Goal: Task Accomplishment & Management: Use online tool/utility

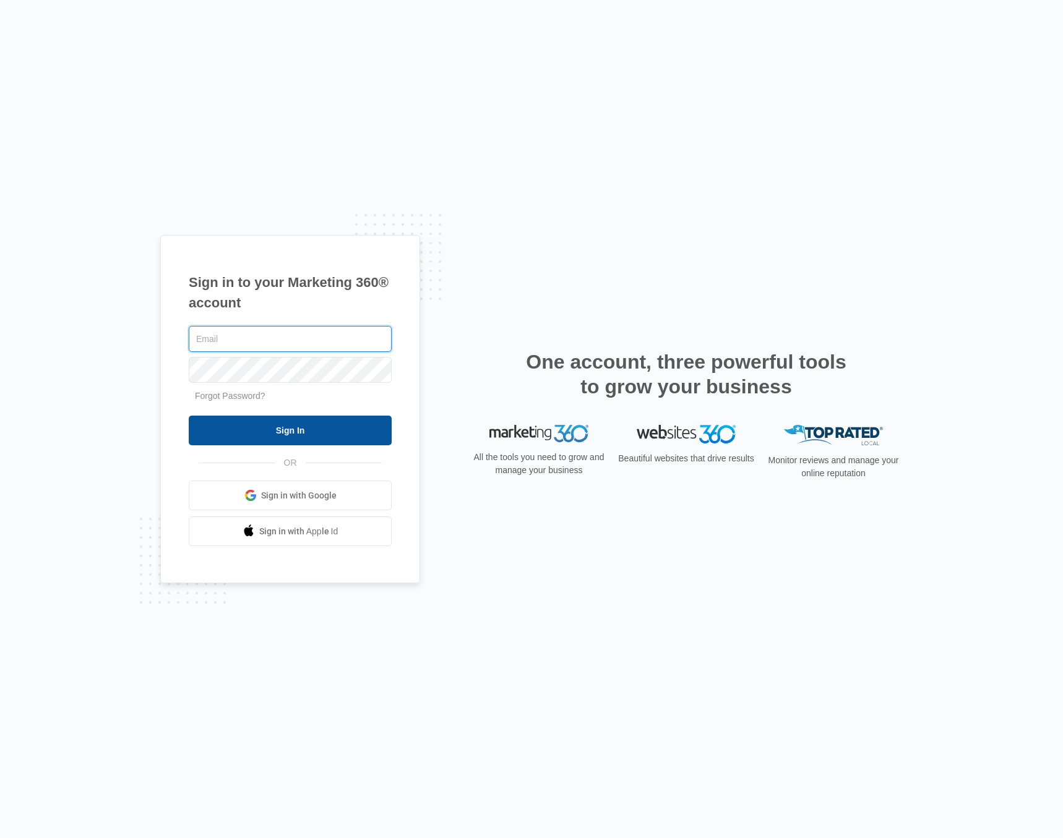
type input "[EMAIL_ADDRESS][DOMAIN_NAME]"
click at [218, 427] on input "Sign In" at bounding box center [290, 431] width 203 height 30
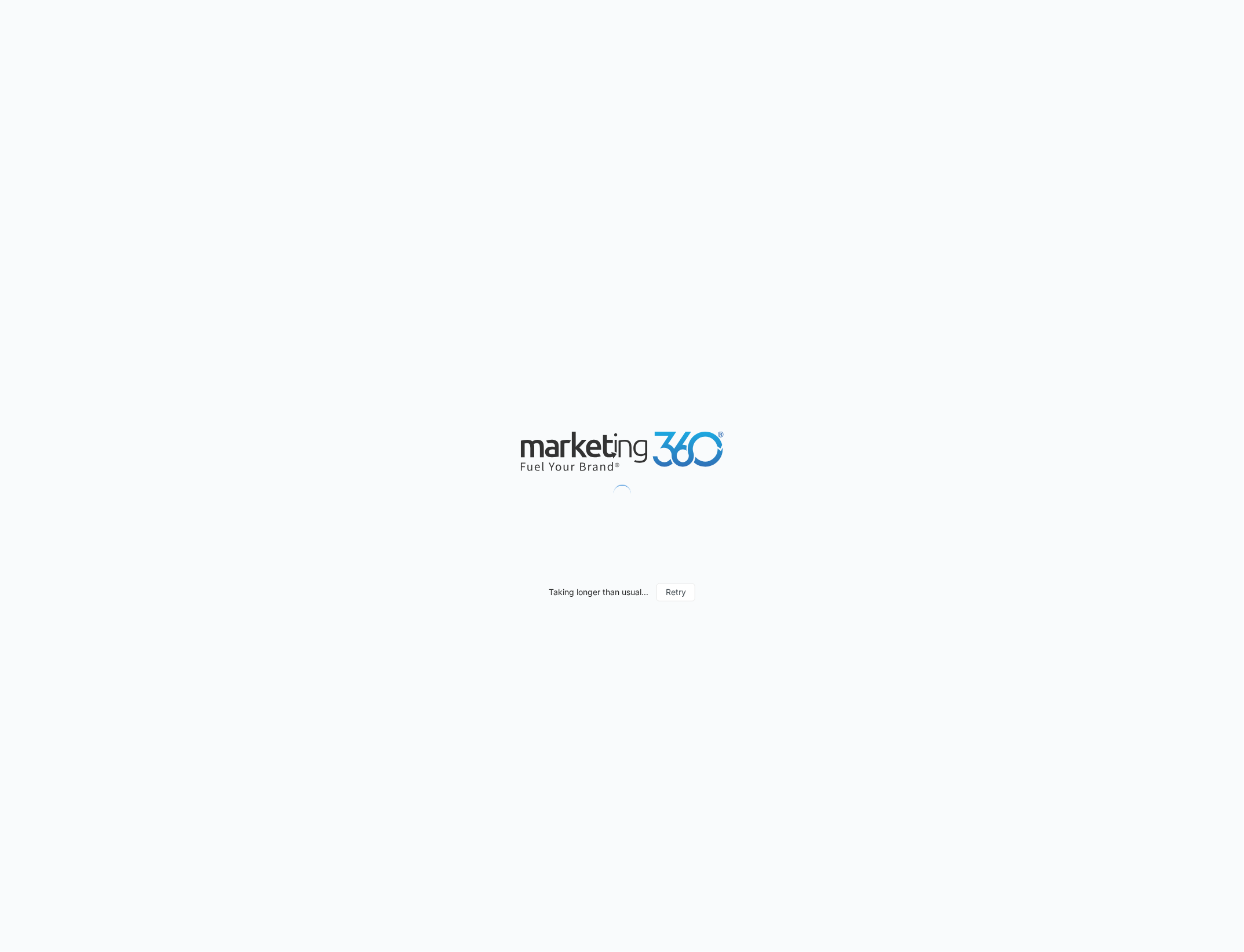
click at [756, 392] on div "Taking longer than usual... Retry" at bounding box center [622, 476] width 1244 height 952
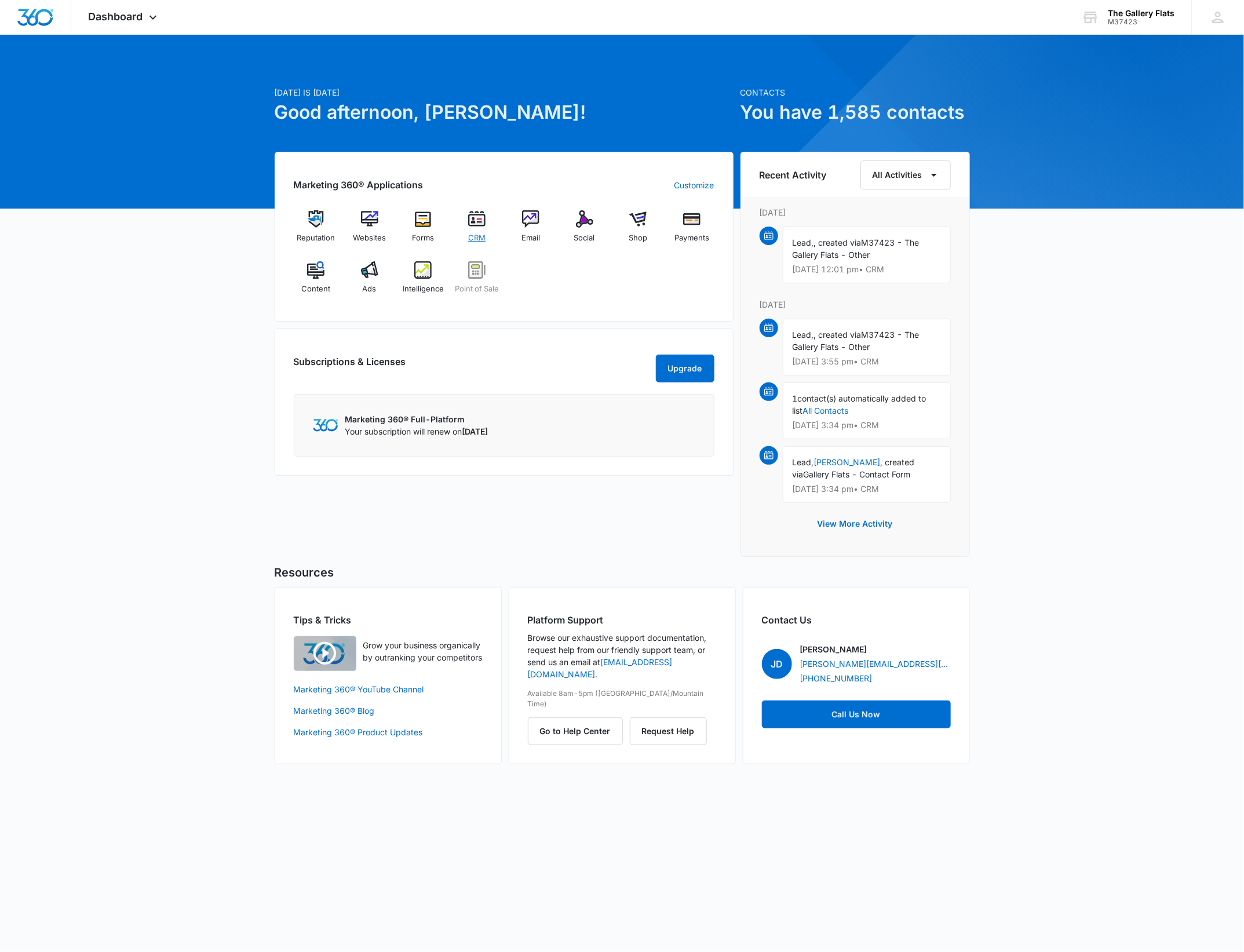
click at [482, 211] on img at bounding box center [477, 219] width 18 height 18
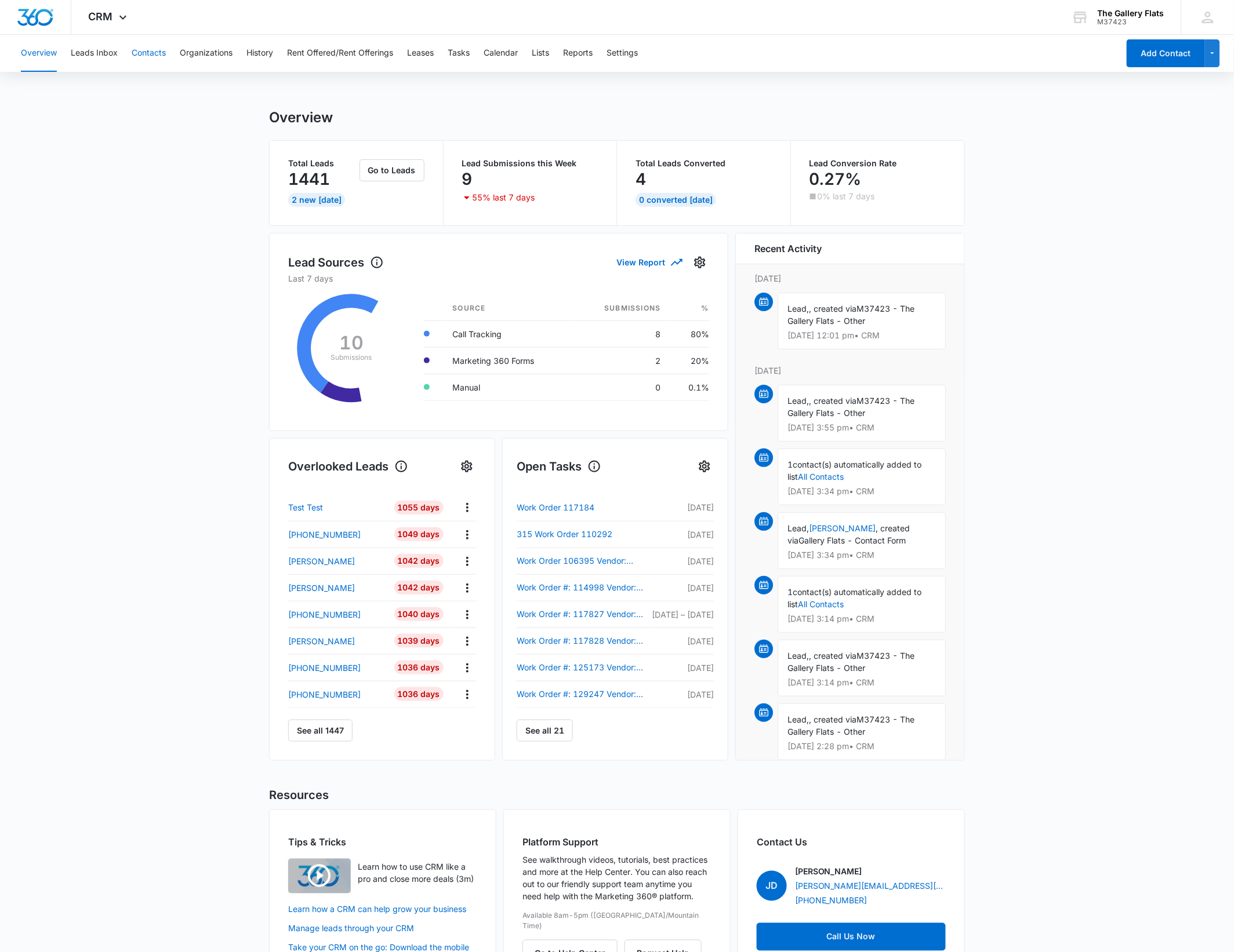
click at [142, 52] on button "Contacts" at bounding box center [148, 53] width 35 height 37
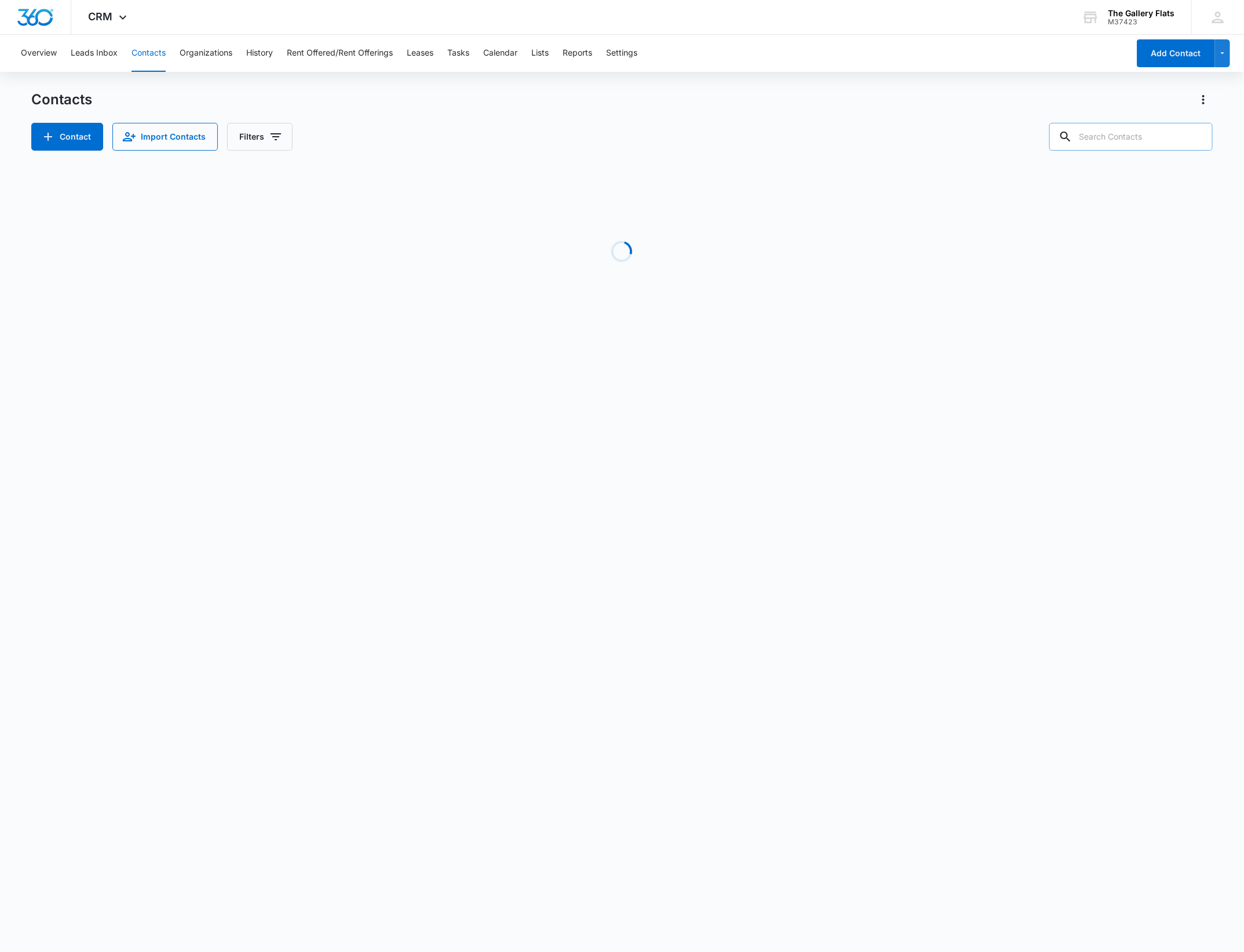
click at [1133, 138] on input "text" at bounding box center [1131, 137] width 163 height 28
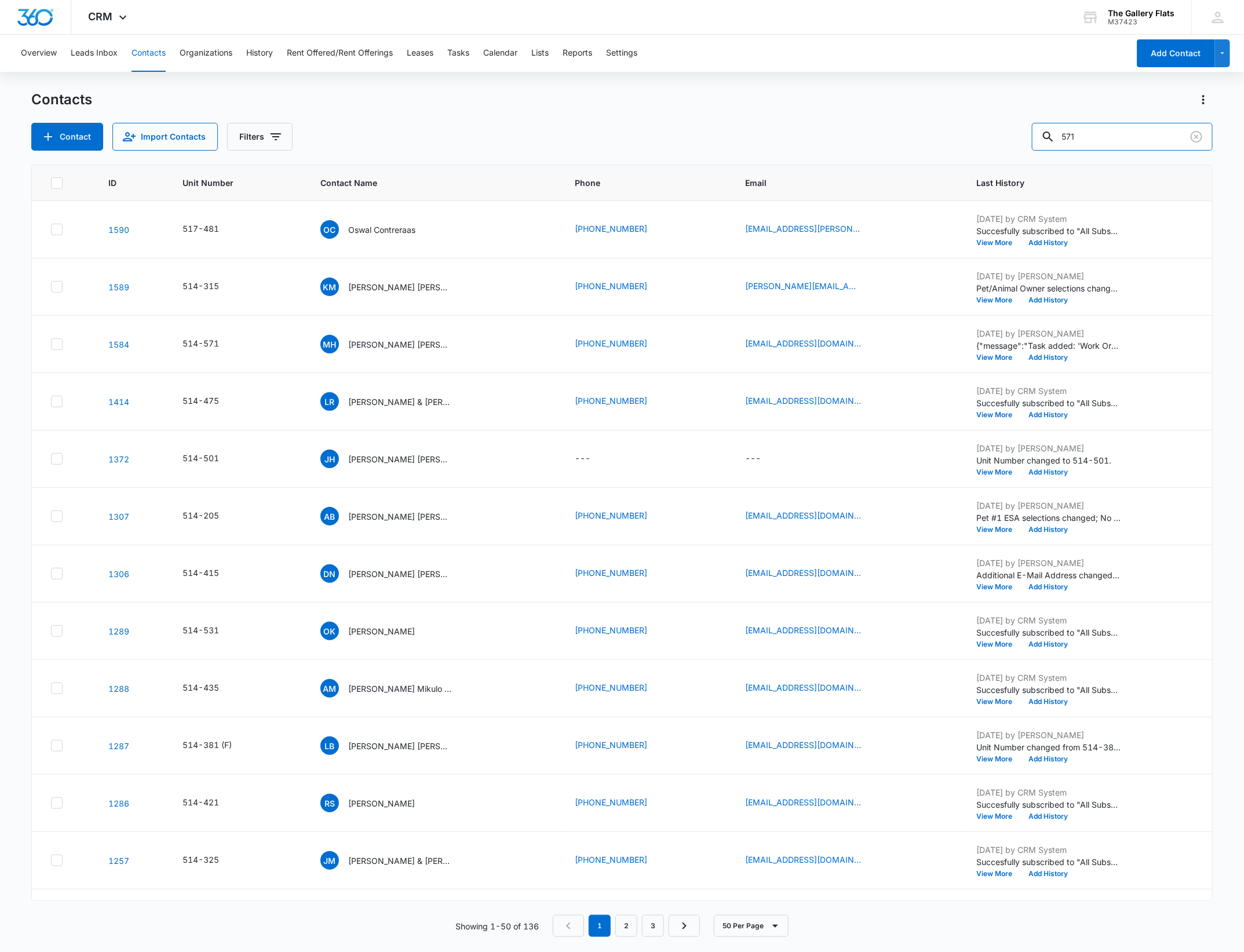
type input "571"
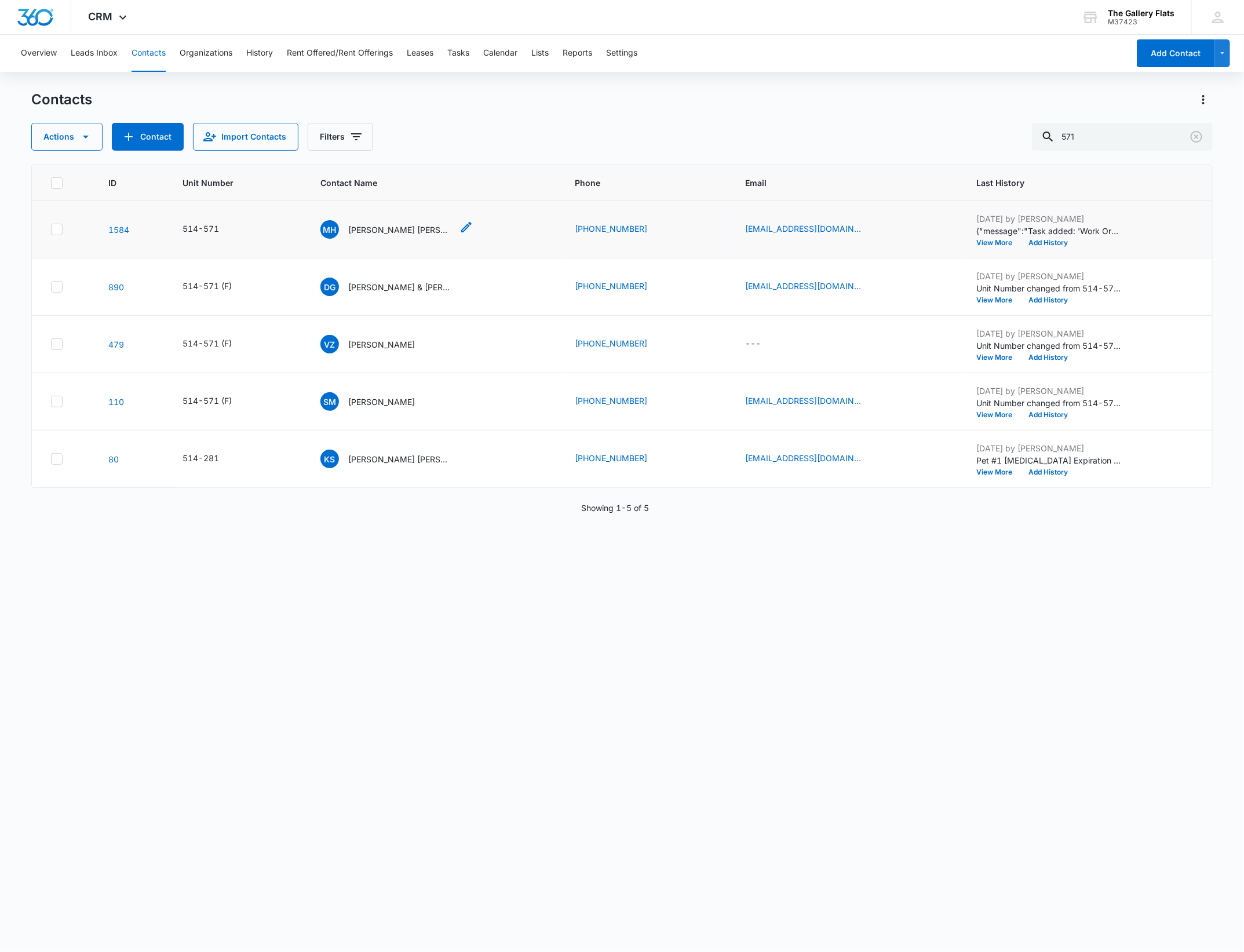
click at [376, 235] on p "[PERSON_NAME] [PERSON_NAME]" at bounding box center [400, 230] width 104 height 12
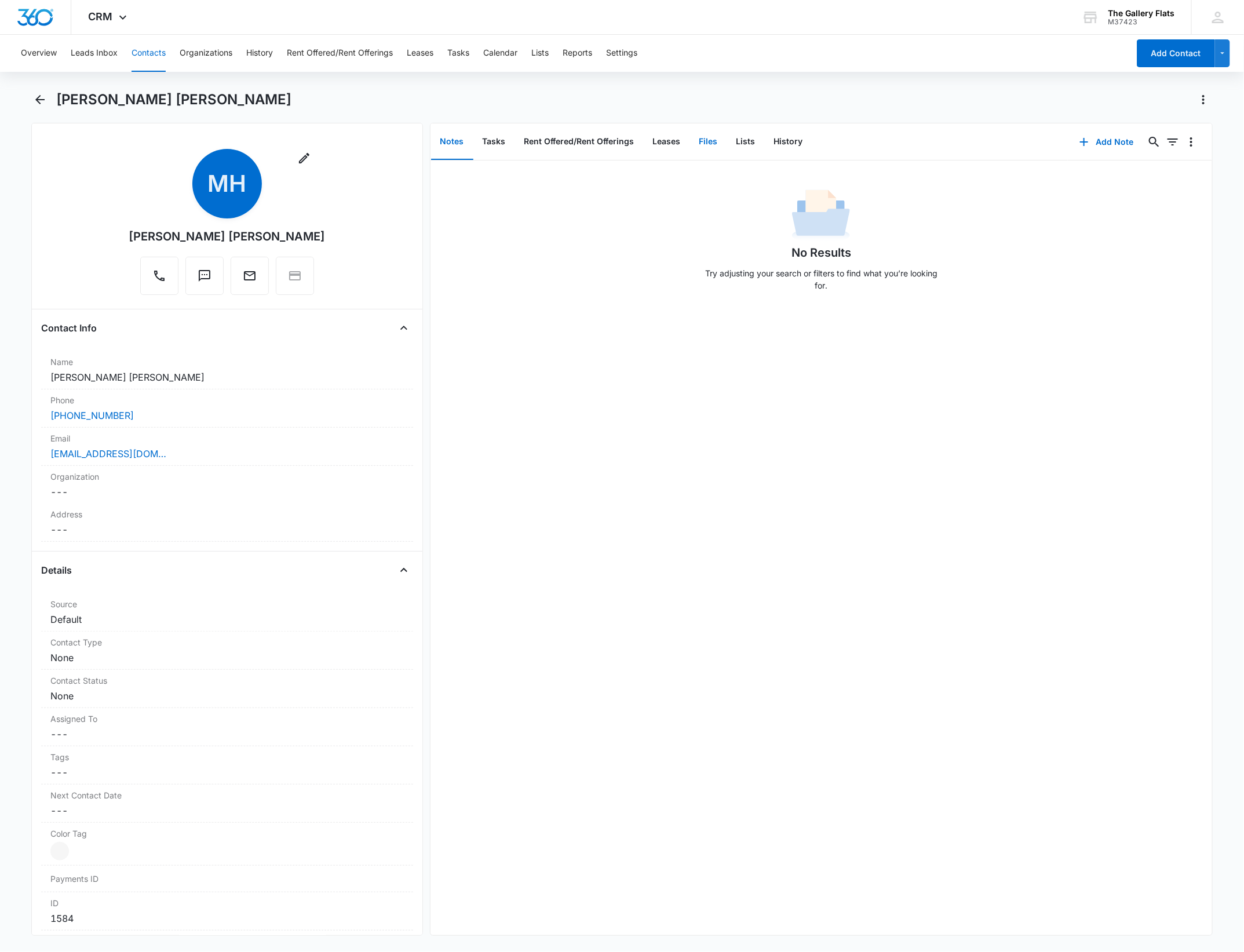
click at [710, 142] on button "Files" at bounding box center [709, 141] width 37 height 36
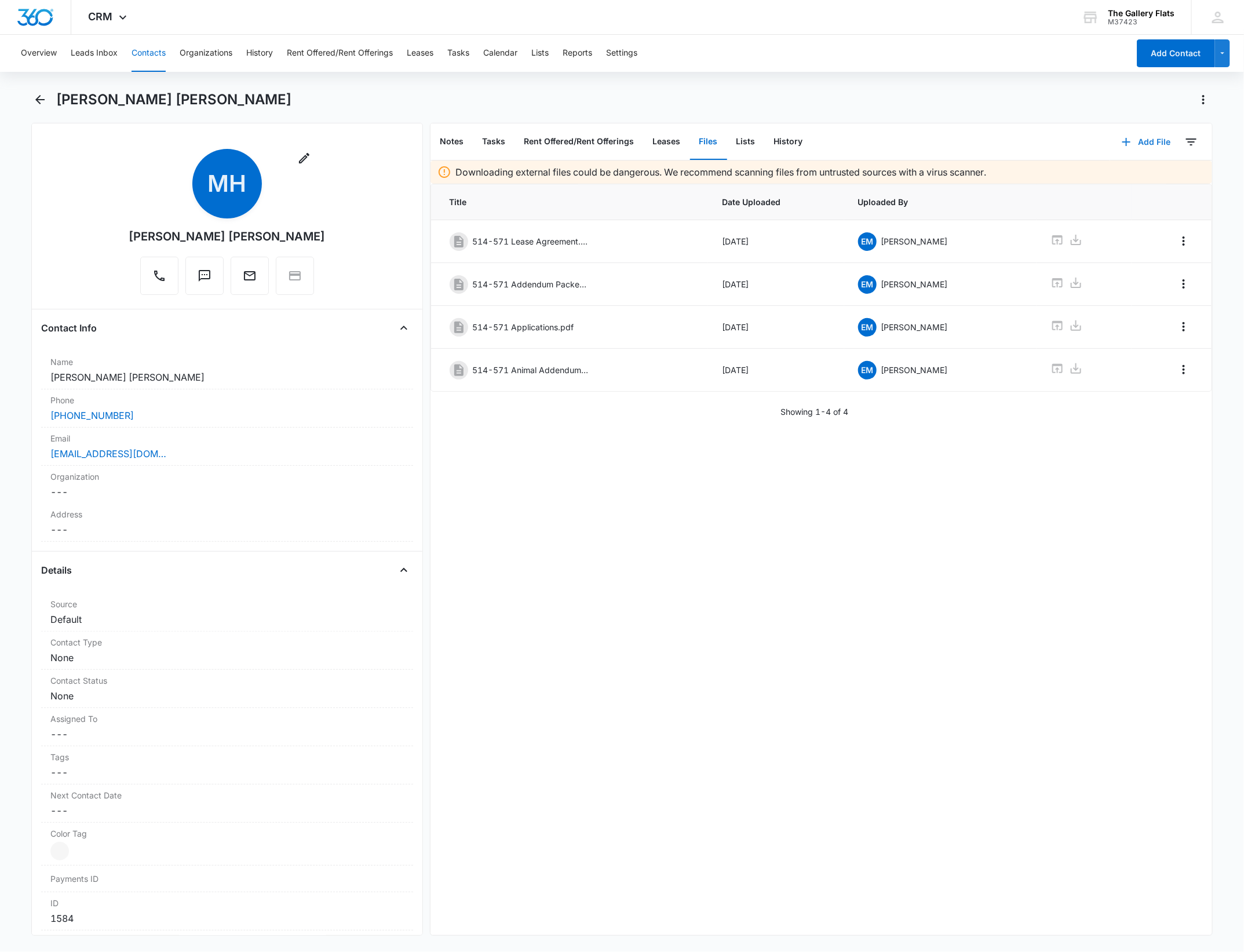
click at [1126, 137] on button "Add File" at bounding box center [1146, 142] width 72 height 28
click at [1122, 181] on div "Upload Files" at bounding box center [1130, 179] width 46 height 8
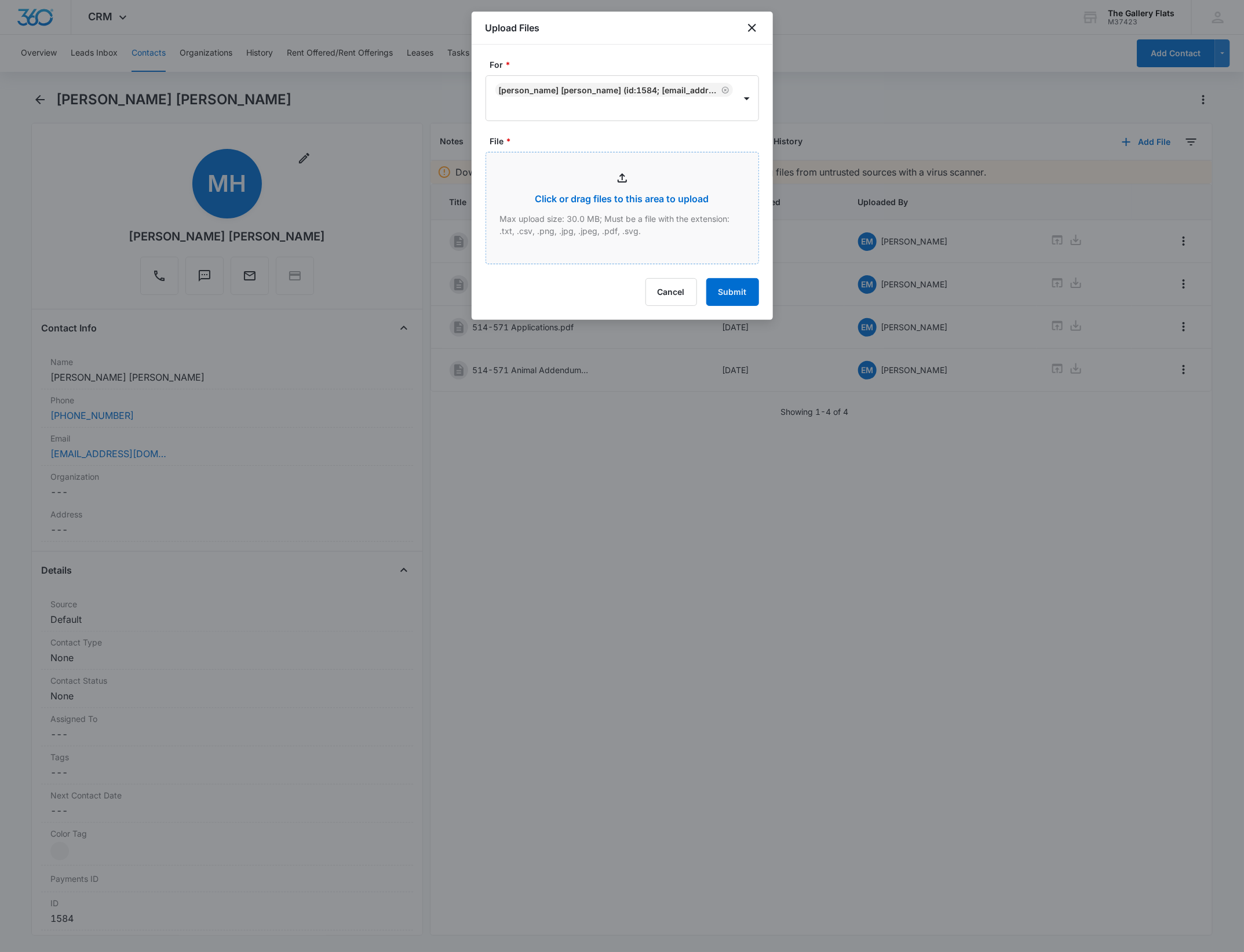
type input "C:\fakepath\SKM_C650i25100712530.pdf"
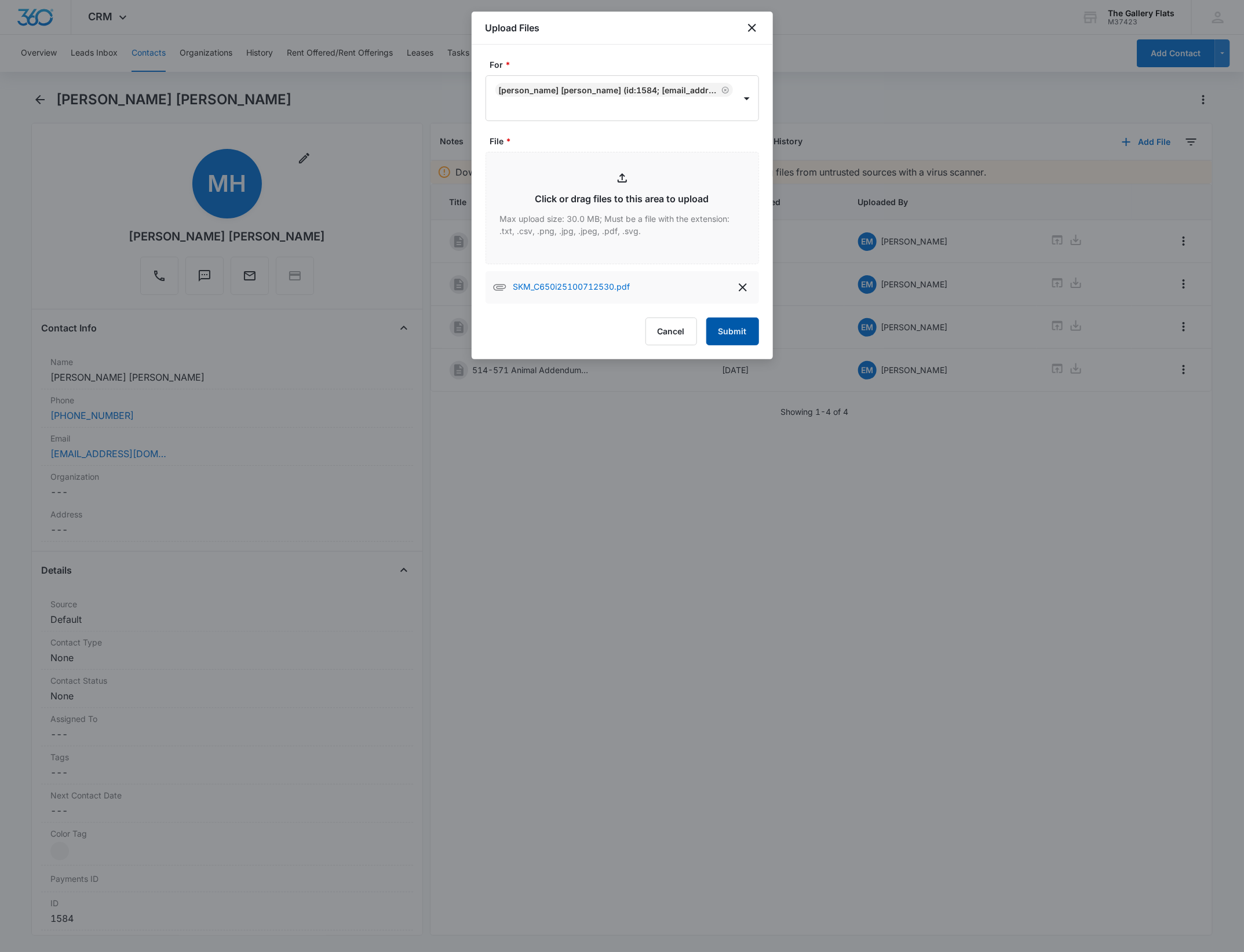
click at [733, 331] on button "Submit" at bounding box center [733, 332] width 52 height 28
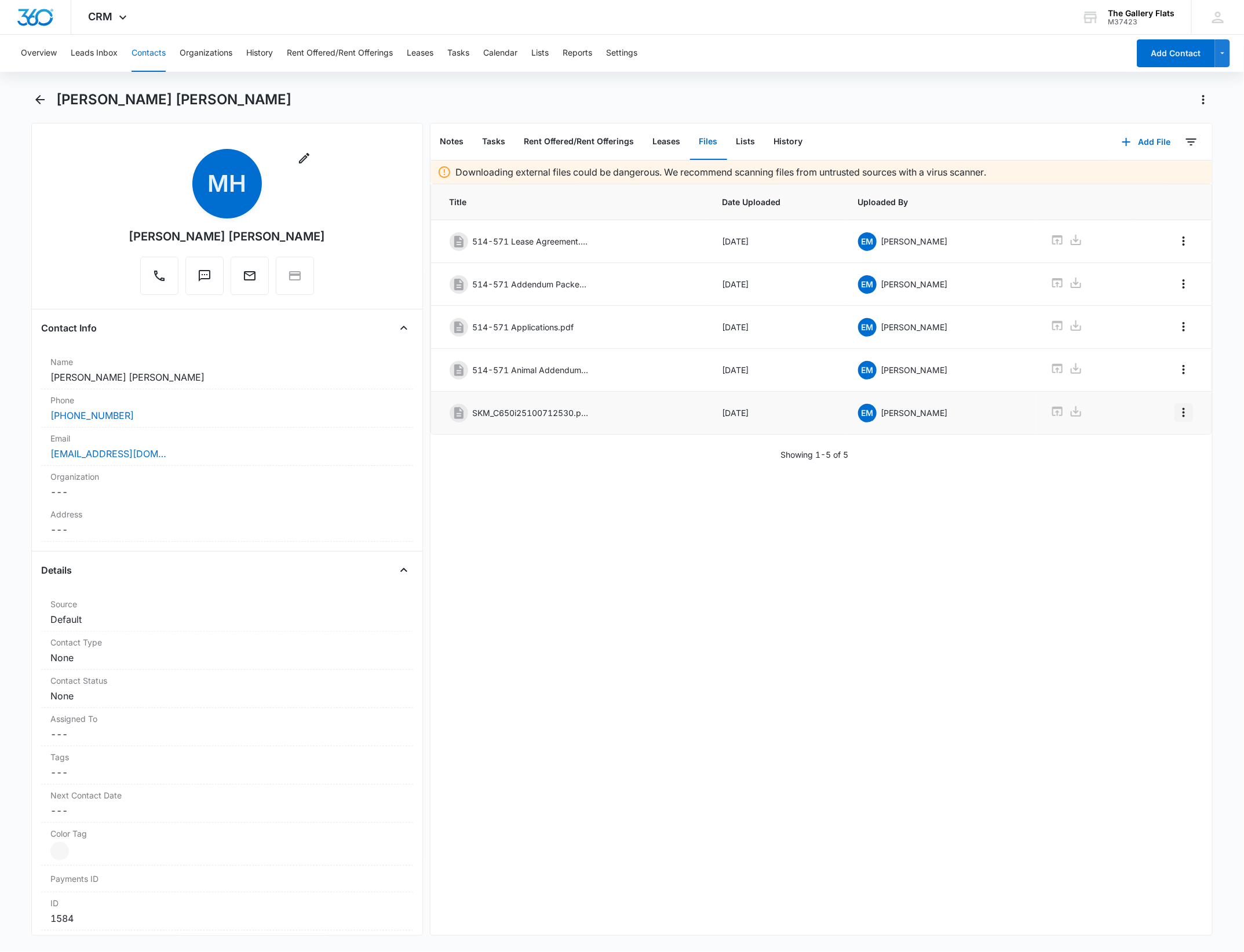
click at [1177, 418] on icon "Overflow Menu" at bounding box center [1184, 412] width 14 height 14
click at [1150, 447] on div "Edit" at bounding box center [1142, 448] width 24 height 8
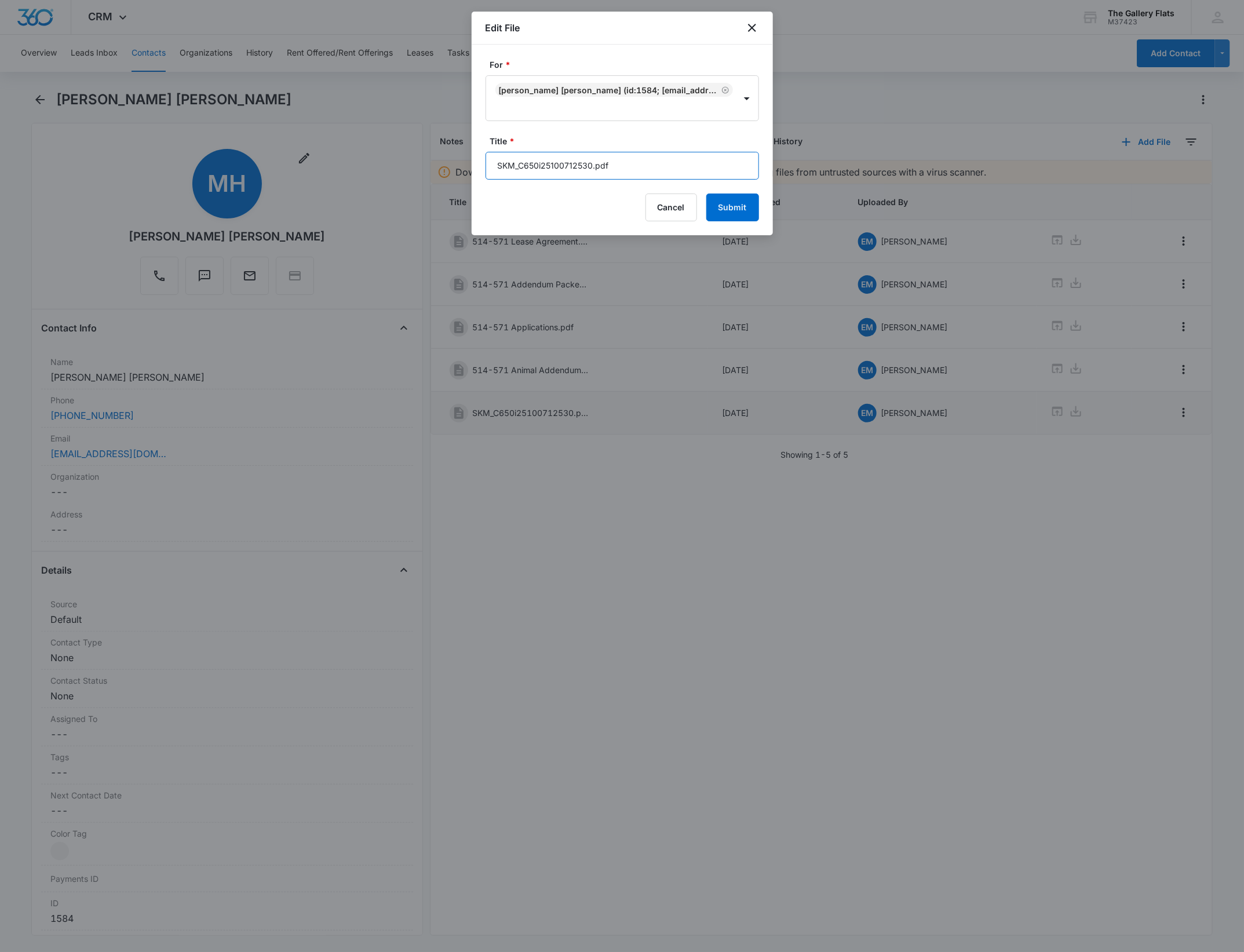
drag, startPoint x: 615, startPoint y: 163, endPoint x: 246, endPoint y: 142, distance: 369.6
click at [310, 164] on body "CRM Apps Reputation Websites Forms CRM Email Social Shop Payments POS Content A…" at bounding box center [622, 476] width 1244 height 952
type input "514-571 Apartment Inspection Report"
click at [706, 194] on button "Submit" at bounding box center [733, 208] width 52 height 28
